Goal: Task Accomplishment & Management: Manage account settings

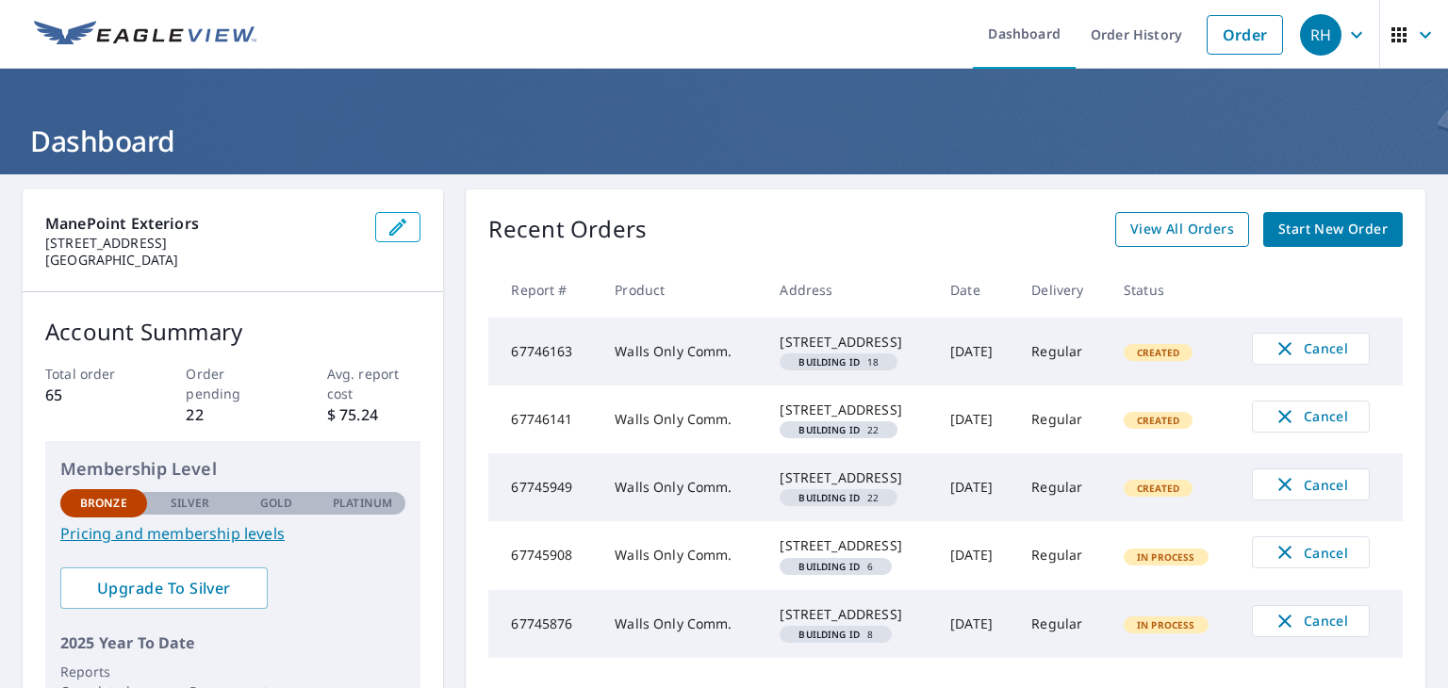
click at [1191, 227] on span "View All Orders" at bounding box center [1183, 230] width 104 height 24
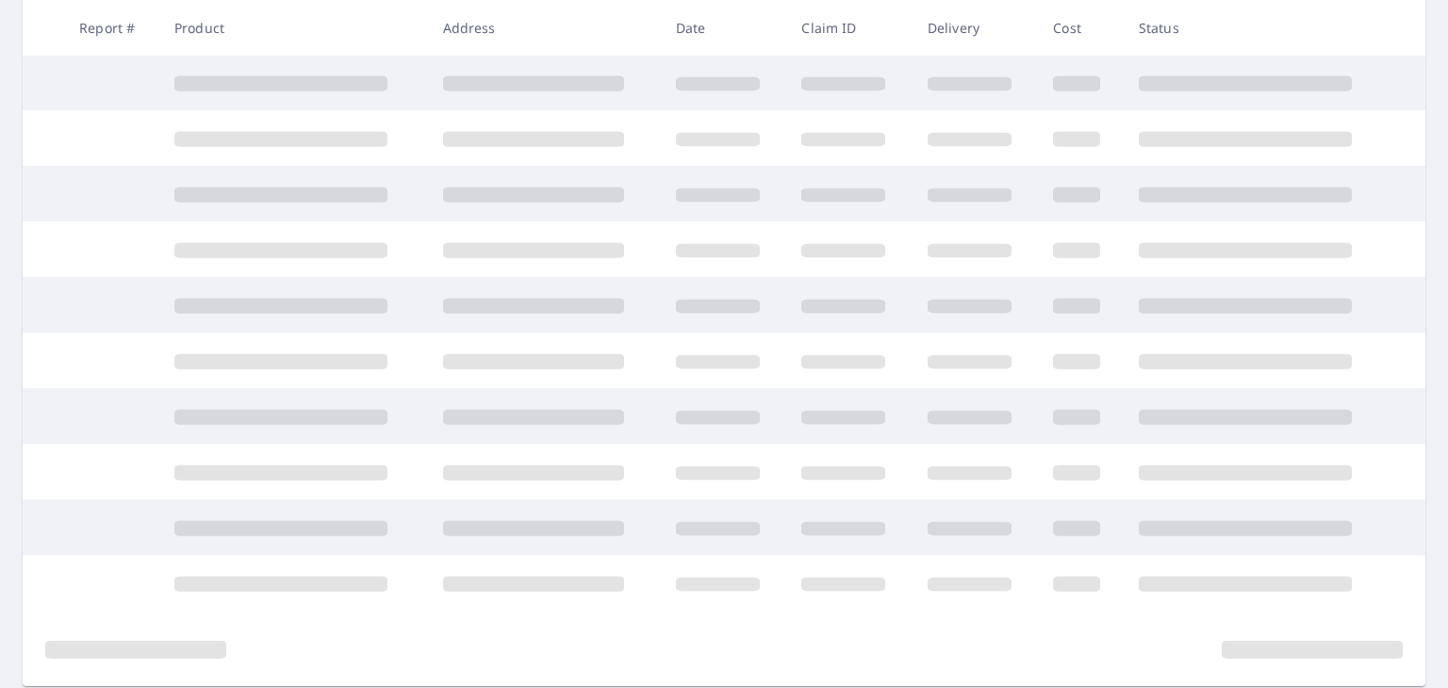
scroll to position [404, 0]
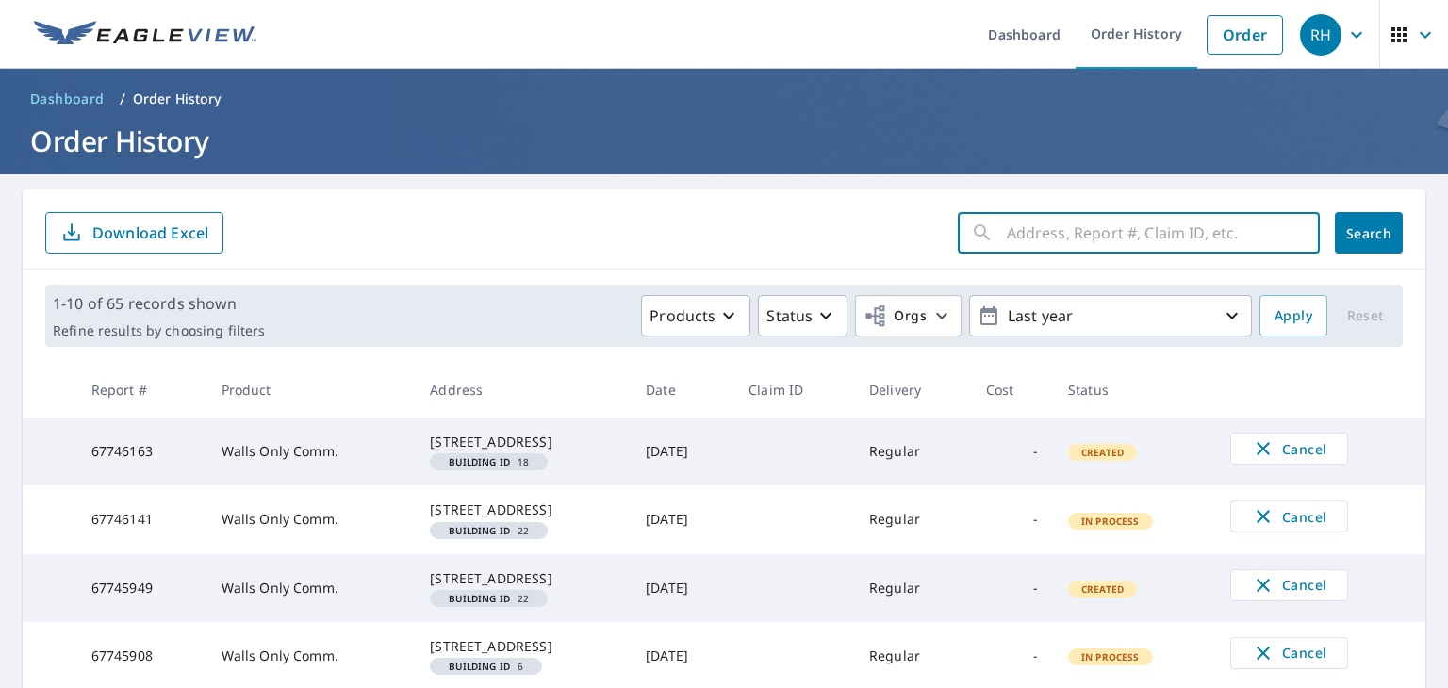
click at [1102, 240] on input "text" at bounding box center [1163, 233] width 313 height 53
paste input "[STREET_ADDRESS]"
type input "[STREET_ADDRESS]"
click button "Search" at bounding box center [1369, 232] width 68 height 41
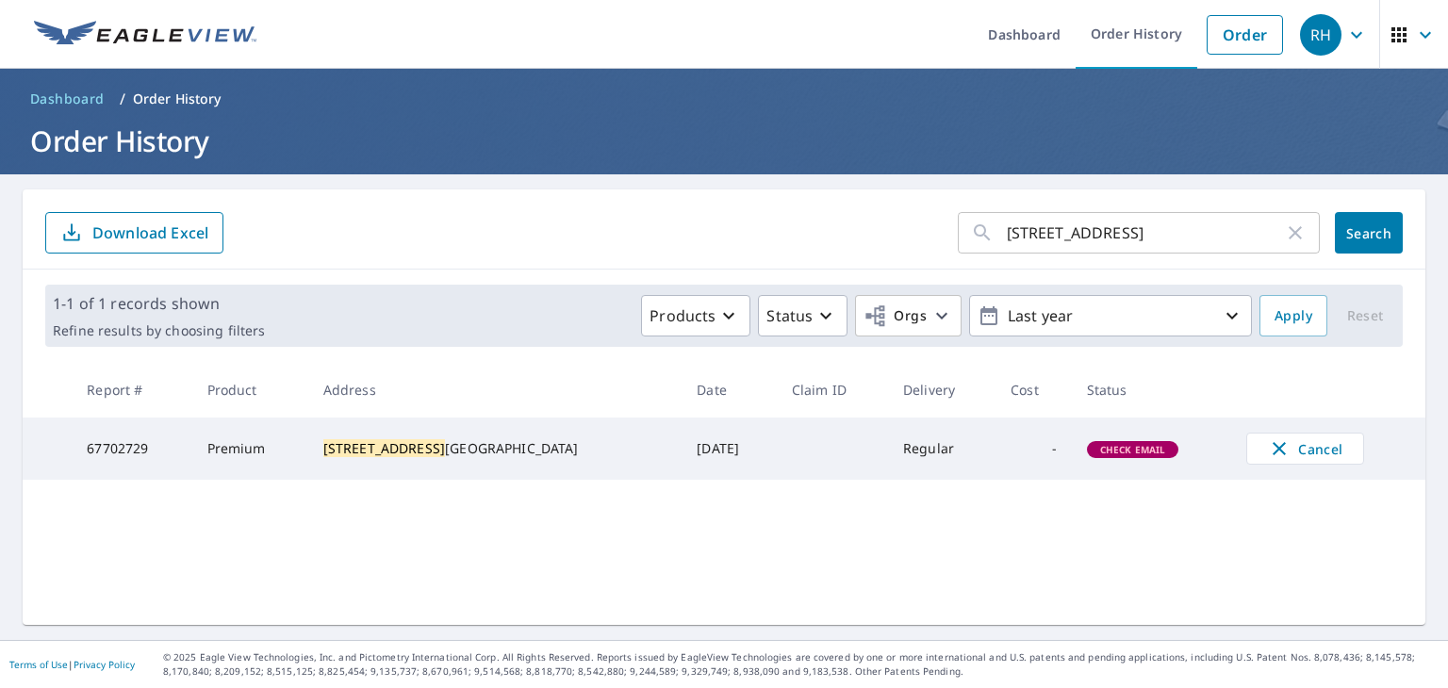
click at [697, 178] on main "[STREET_ADDRESS] ​ Search Download Excel 1-1 of 1 records shown Refine results …" at bounding box center [724, 407] width 1448 height 466
click at [767, 246] on form "[STREET_ADDRESS] ​ Search Download Excel" at bounding box center [724, 232] width 1358 height 41
click at [762, 214] on form "[STREET_ADDRESS] ​ Search Download Excel" at bounding box center [724, 232] width 1358 height 41
drag, startPoint x: 347, startPoint y: 14, endPoint x: 438, endPoint y: 24, distance: 91.0
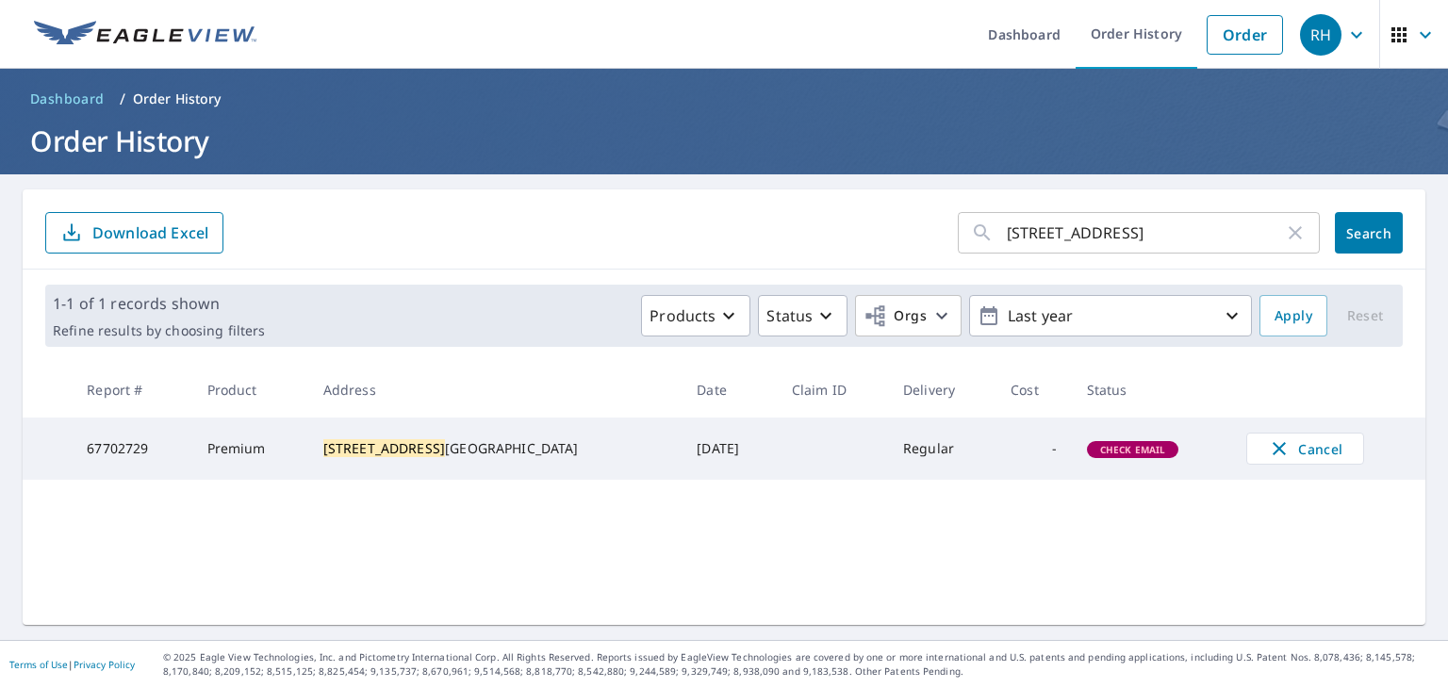
click at [438, 24] on ul "Dashboard Order History Order" at bounding box center [780, 34] width 1025 height 69
click at [1272, 454] on span "Cancel" at bounding box center [1305, 449] width 78 height 23
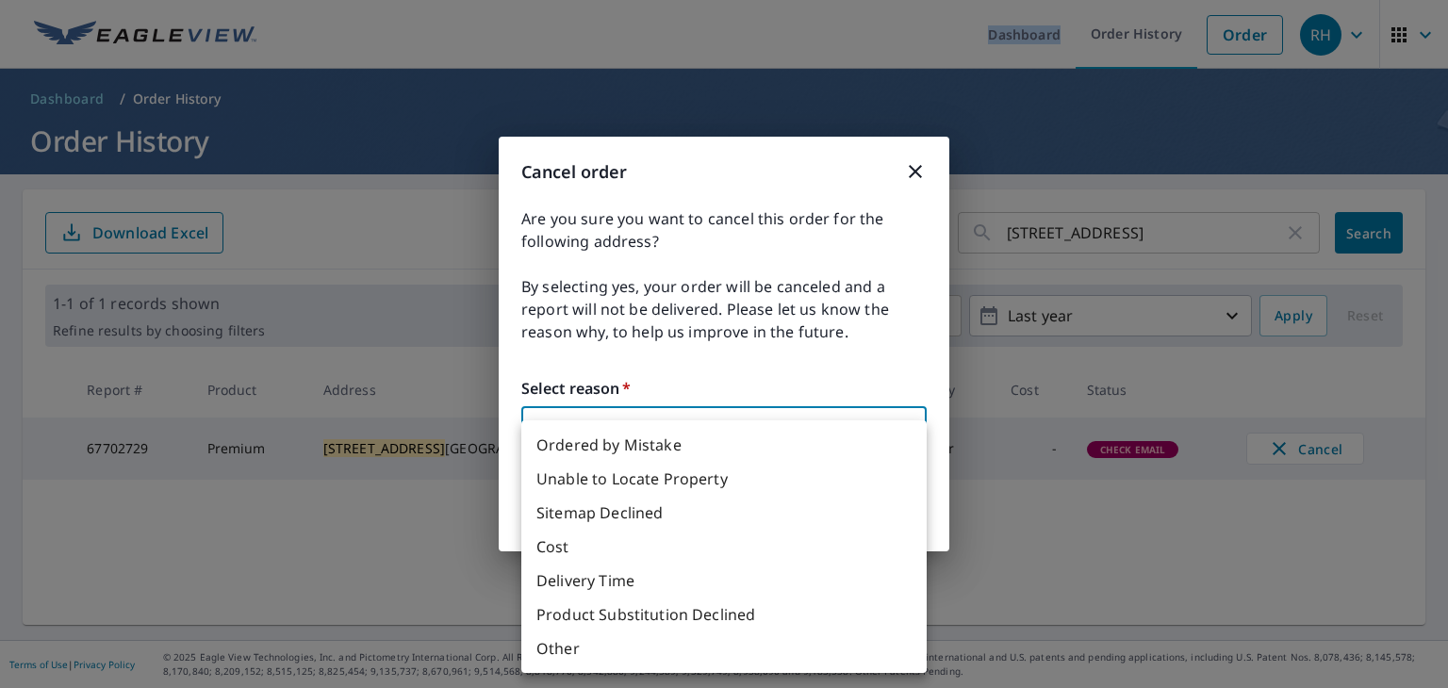
click at [804, 446] on body "RH RH Dashboard Order History Order RH Dashboard / Order History Order History …" at bounding box center [724, 344] width 1448 height 688
click at [837, 348] on div at bounding box center [724, 344] width 1448 height 688
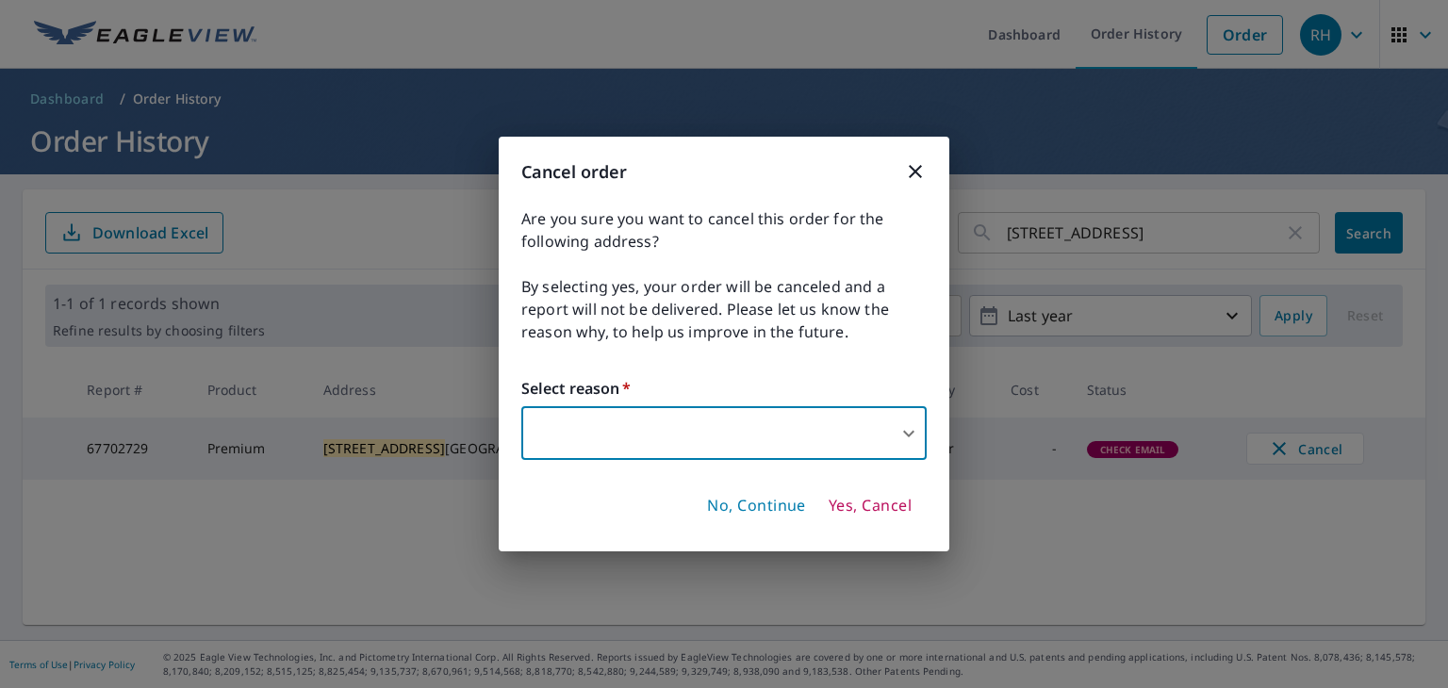
click at [920, 174] on icon "button" at bounding box center [915, 171] width 13 height 13
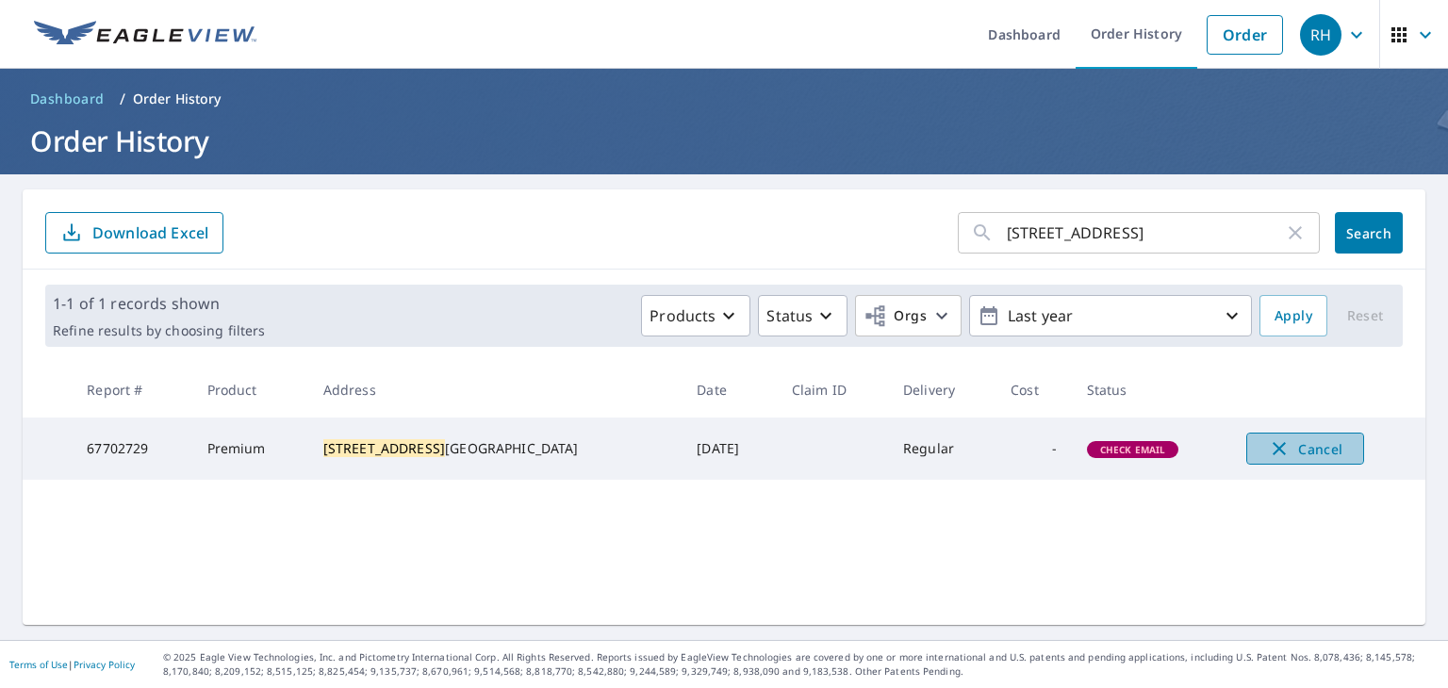
click at [1267, 455] on span "Cancel" at bounding box center [1305, 449] width 78 height 23
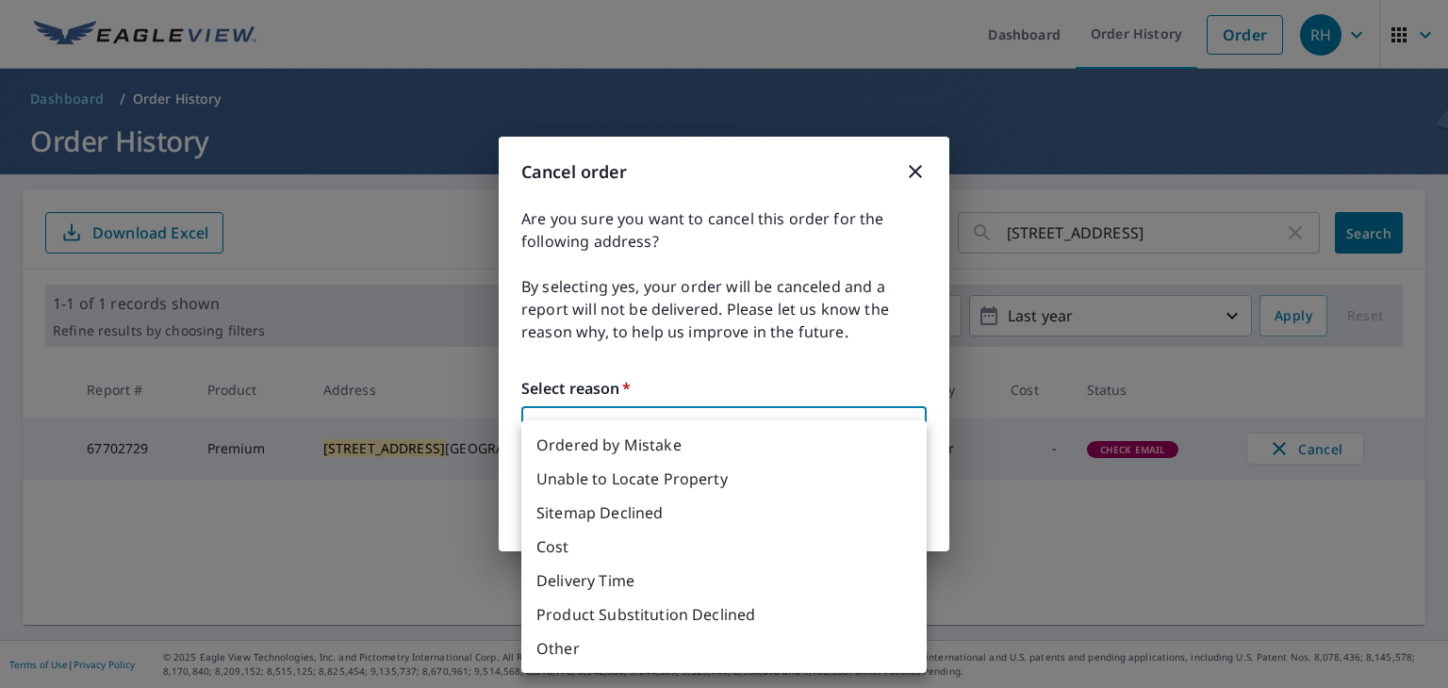
click at [868, 408] on body "RH RH Dashboard Order History Order RH Dashboard / Order History Order History …" at bounding box center [724, 344] width 1448 height 688
click at [616, 636] on li "Other" at bounding box center [723, 649] width 405 height 34
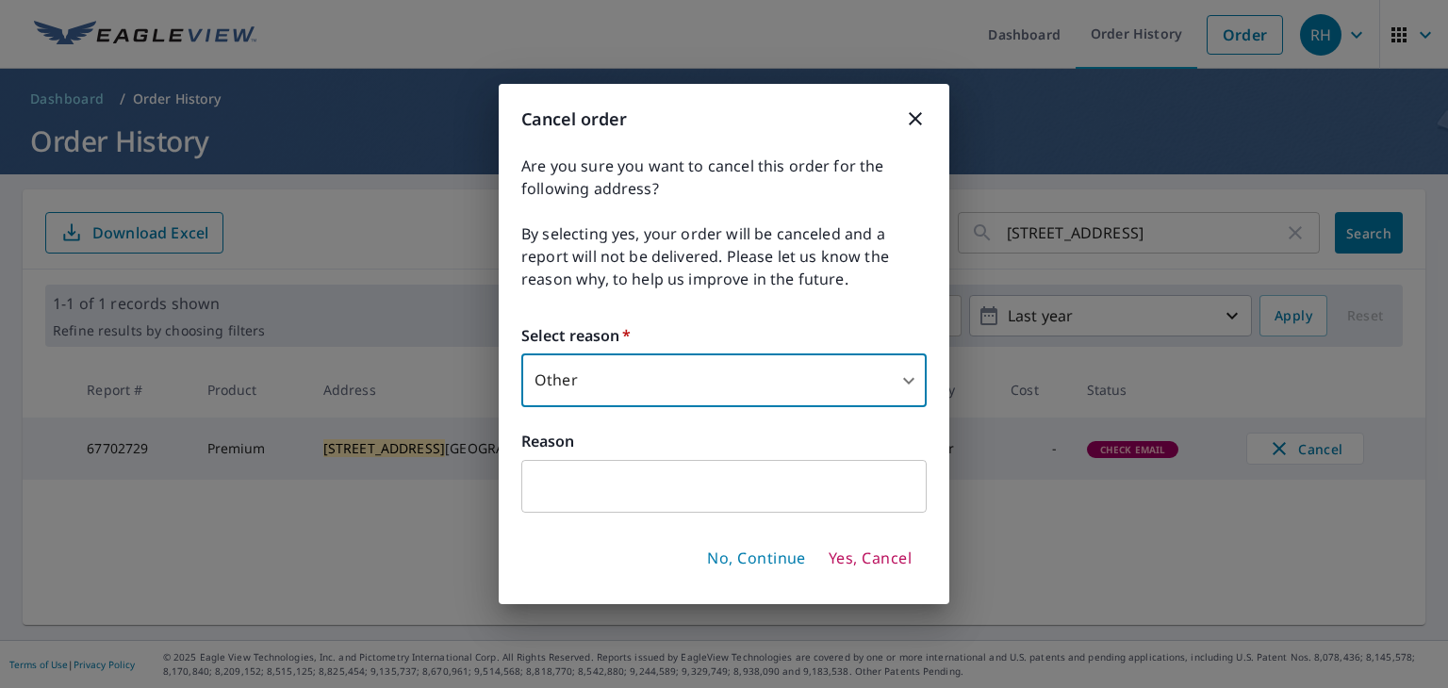
click at [766, 375] on body "RH RH Dashboard Order History Order RH Dashboard / Order History Order History …" at bounding box center [724, 344] width 1448 height 688
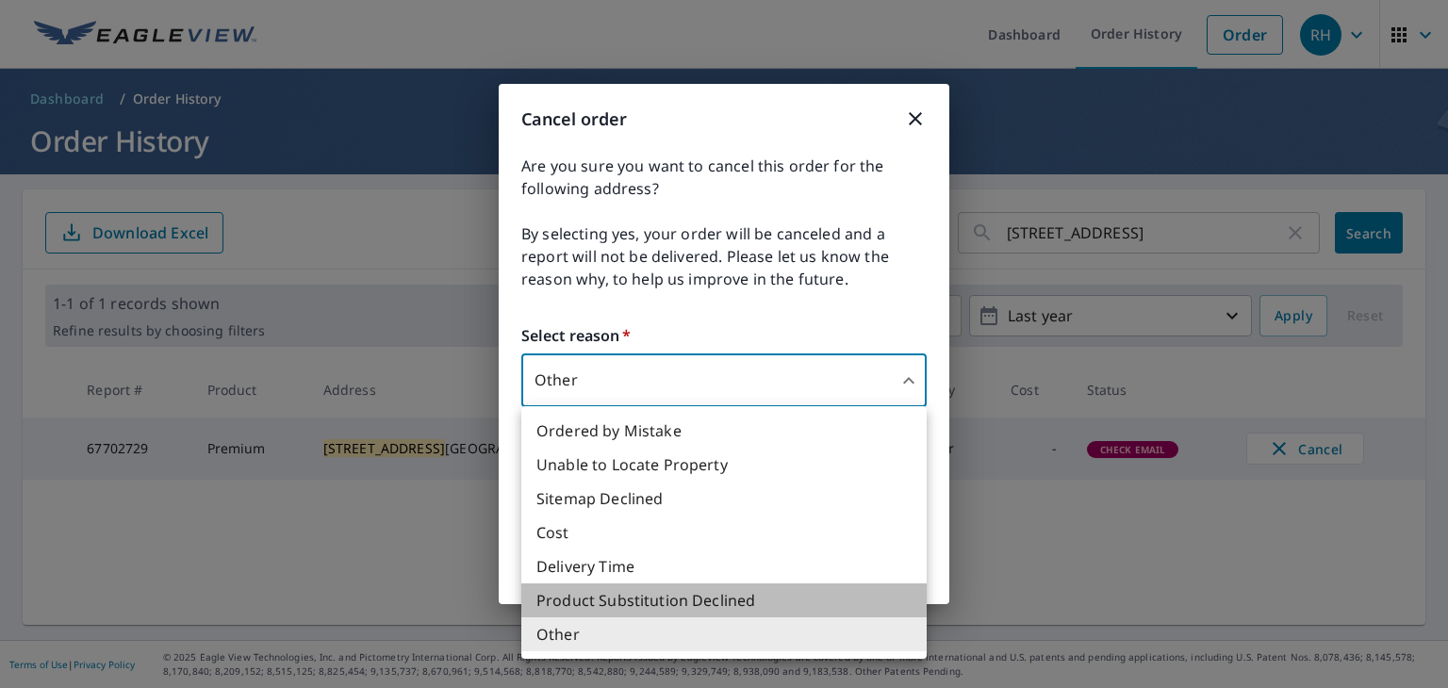
click at [630, 599] on li "Product Substitution Declined" at bounding box center [723, 601] width 405 height 34
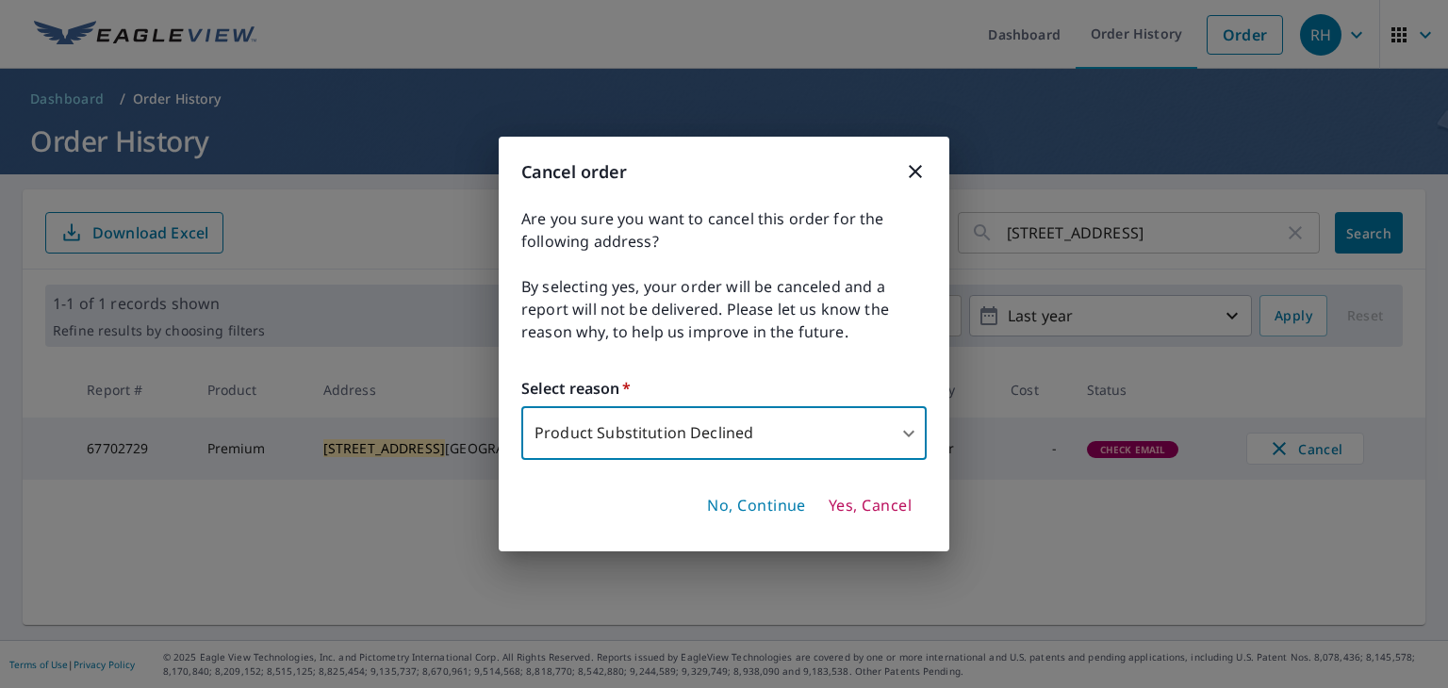
click at [712, 436] on body "RH RH Dashboard Order History Order RH Dashboard / Order History Order History …" at bounding box center [724, 344] width 1448 height 688
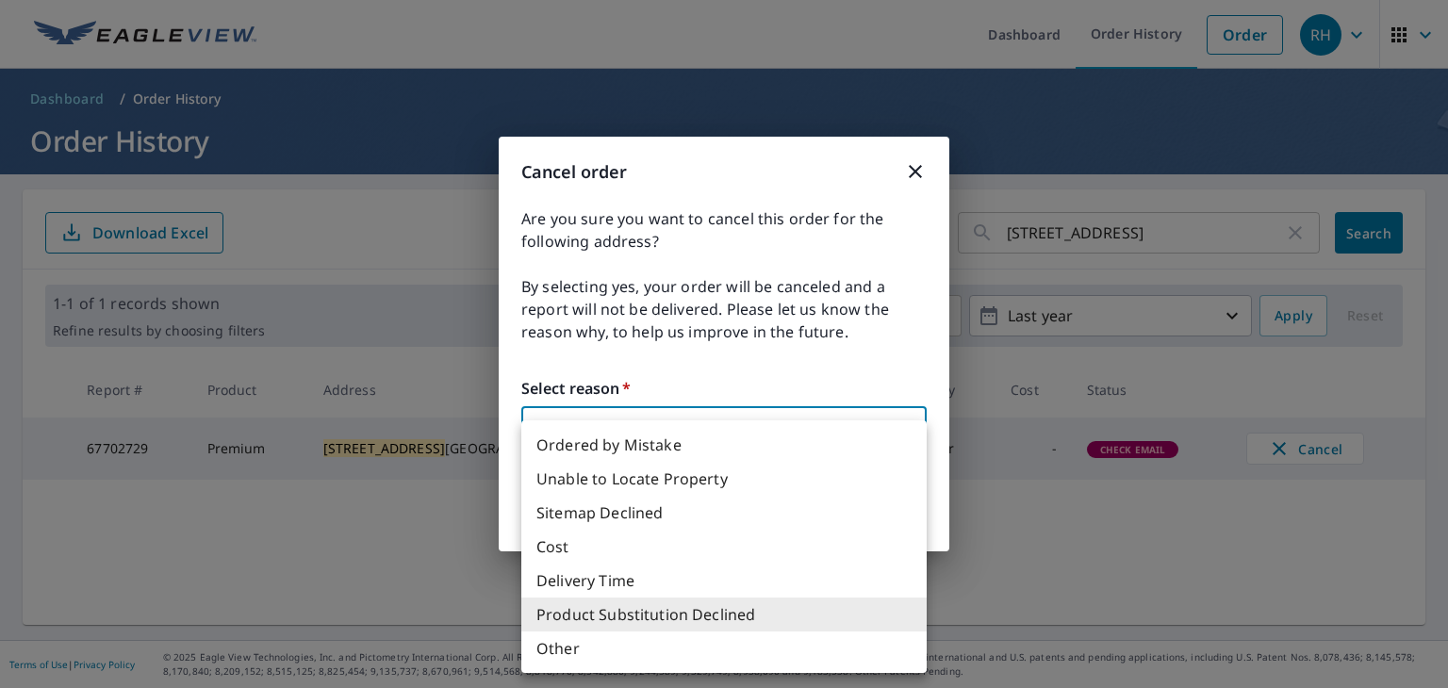
click at [668, 441] on li "Ordered by Mistake" at bounding box center [723, 445] width 405 height 34
type input "30"
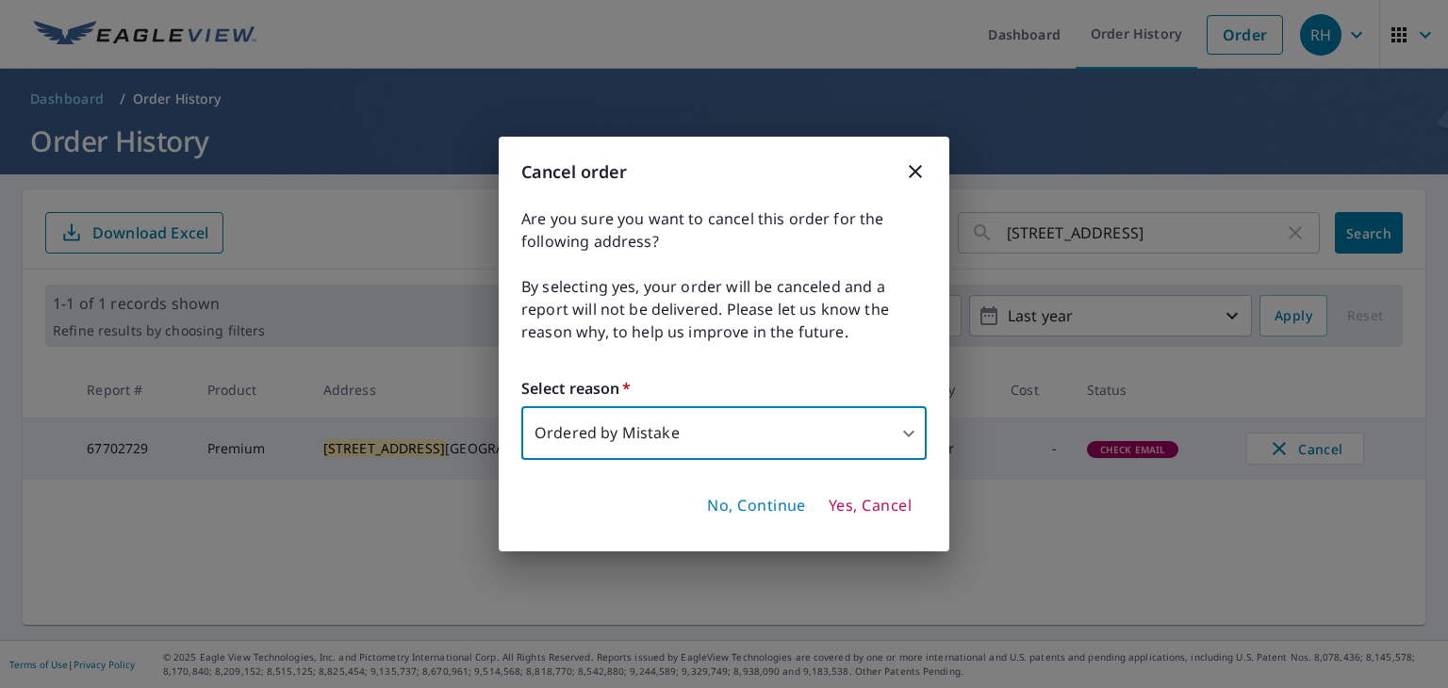
click at [871, 497] on span "Yes, Cancel" at bounding box center [870, 506] width 83 height 21
